Goal: Task Accomplishment & Management: Manage account settings

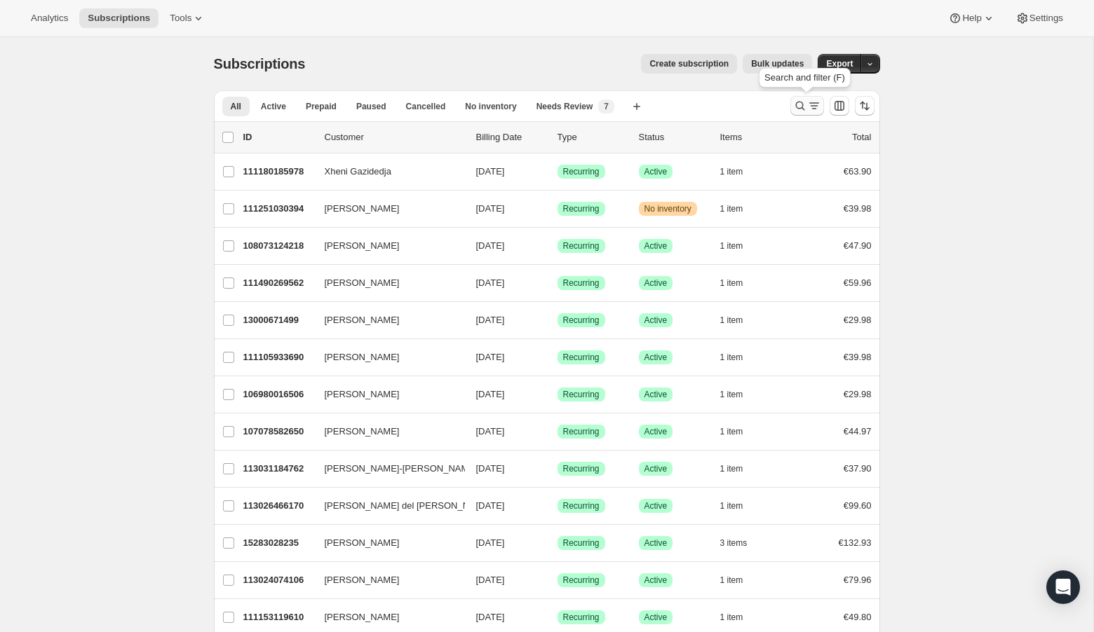
click at [801, 107] on icon "Search and filter results" at bounding box center [799, 106] width 9 height 9
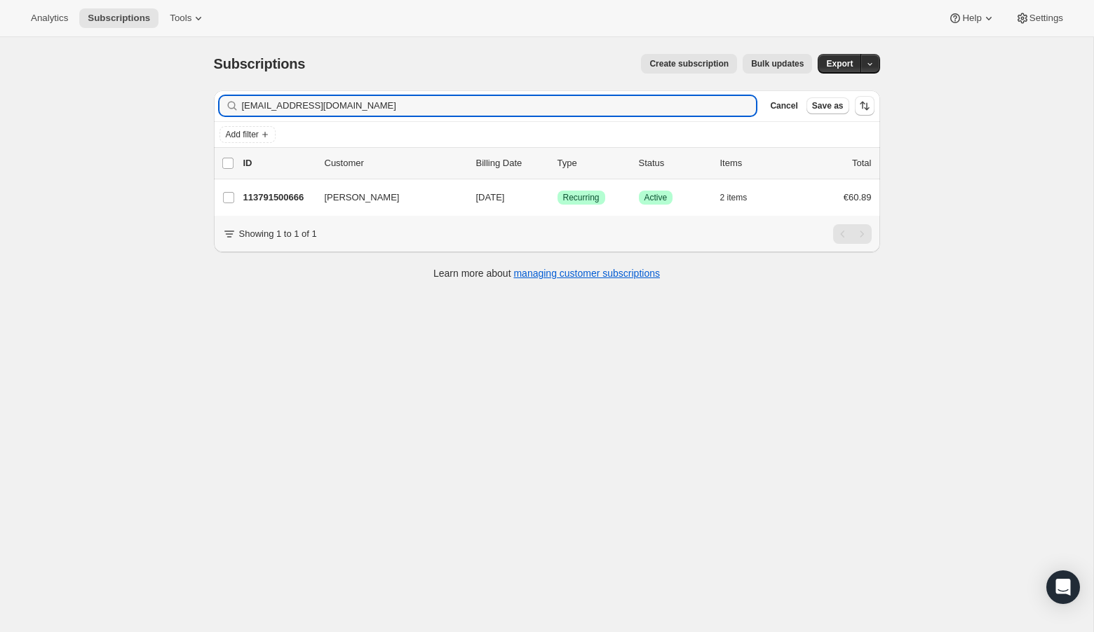
type input "[EMAIL_ADDRESS][DOMAIN_NAME]"
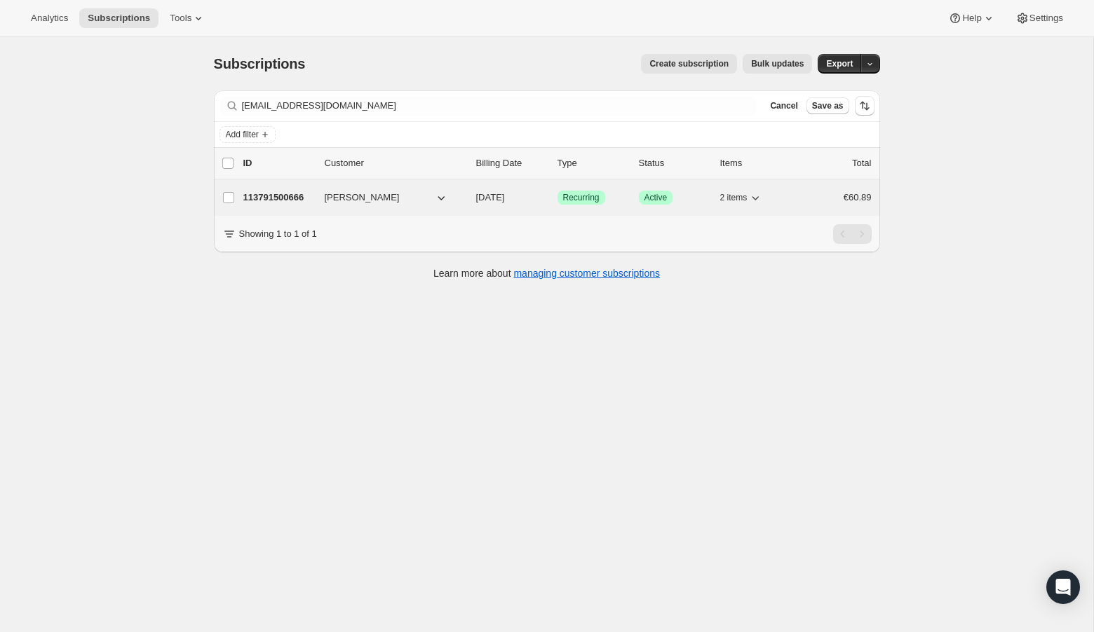
click at [271, 191] on p "113791500666" at bounding box center [278, 198] width 70 height 14
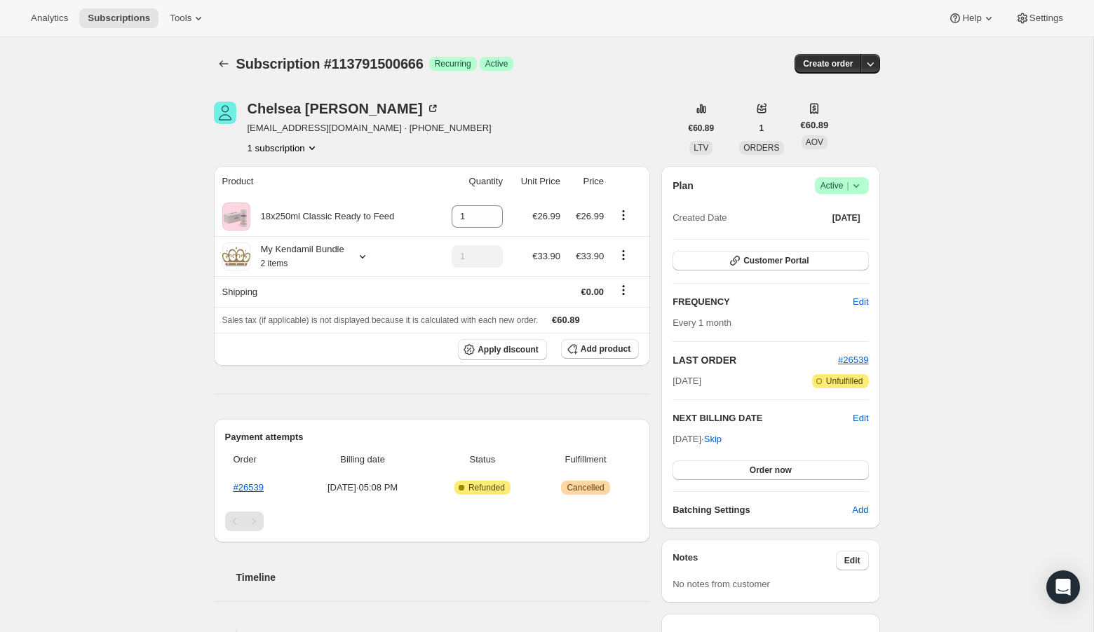
click at [857, 182] on icon at bounding box center [856, 186] width 14 height 14
click at [852, 242] on span "Cancel subscription" at bounding box center [837, 236] width 79 height 11
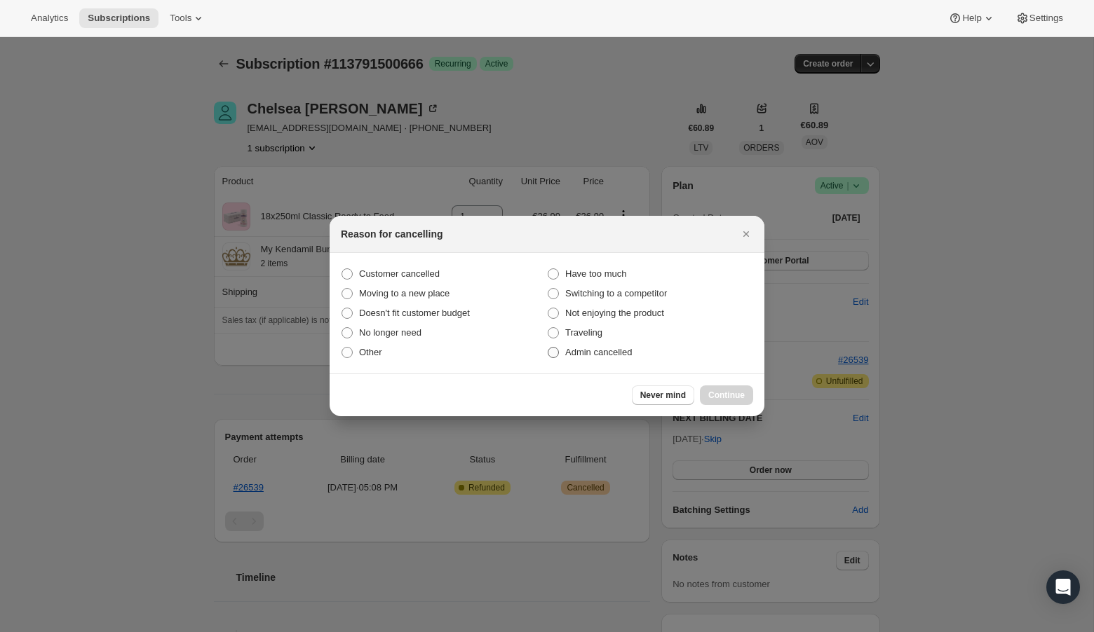
click at [555, 353] on span ":rbs:" at bounding box center [553, 352] width 11 height 11
click at [548, 348] on input "Admin cancelled" at bounding box center [548, 347] width 1 height 1
radio input "true"
click at [734, 403] on button "Continue" at bounding box center [726, 396] width 53 height 20
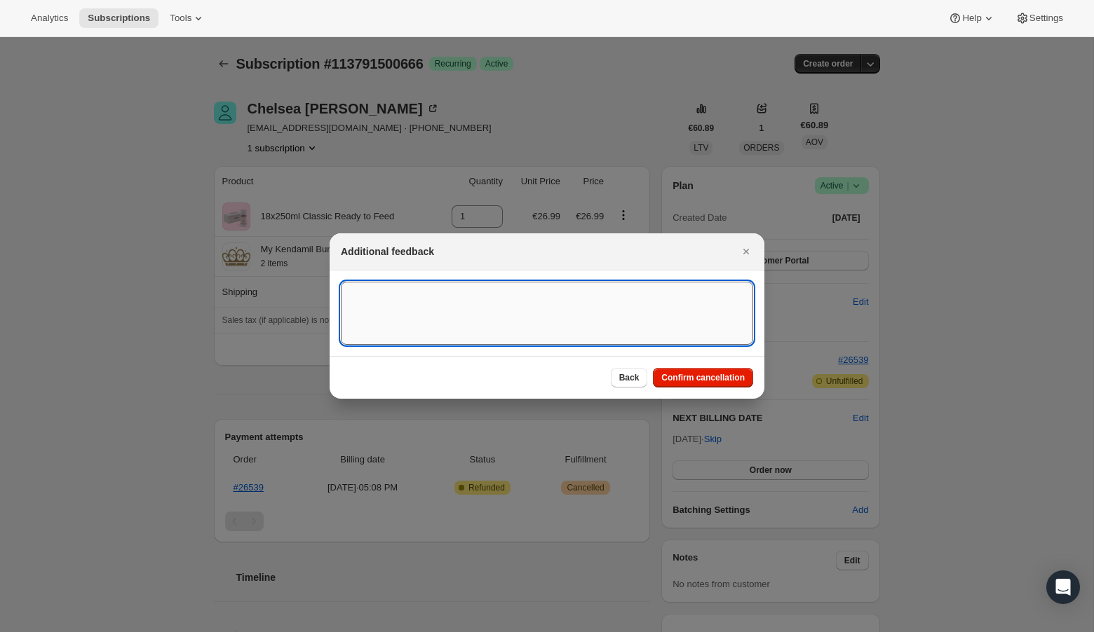
click at [520, 313] on textarea ":rbs:" at bounding box center [547, 313] width 412 height 63
type textarea "US Billing"
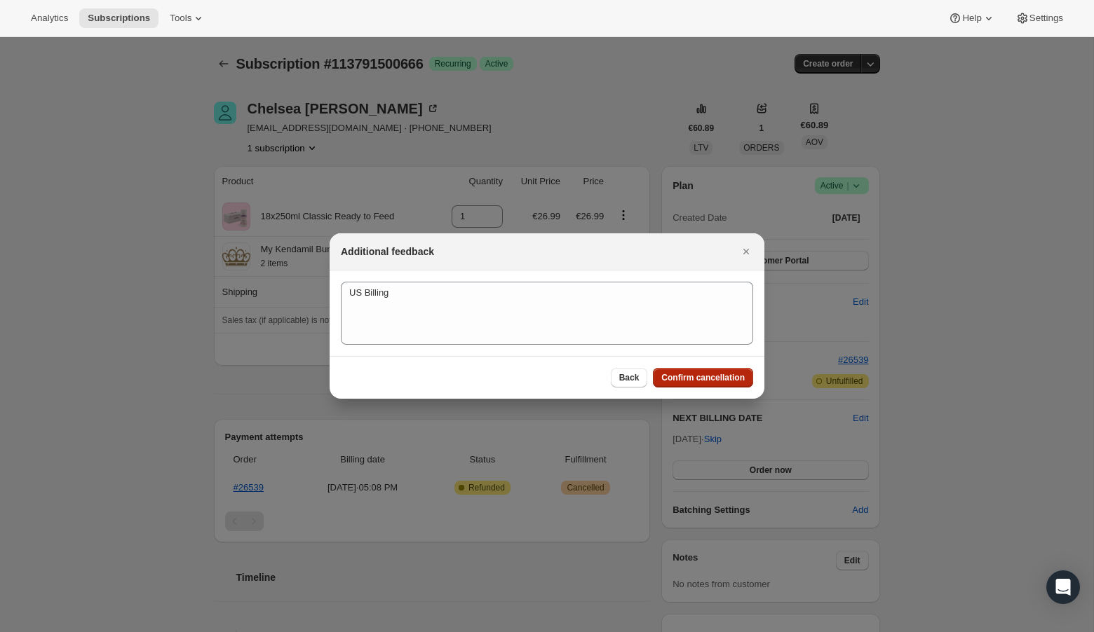
click at [698, 380] on span "Confirm cancellation" at bounding box center [702, 377] width 83 height 11
